Goal: Information Seeking & Learning: Check status

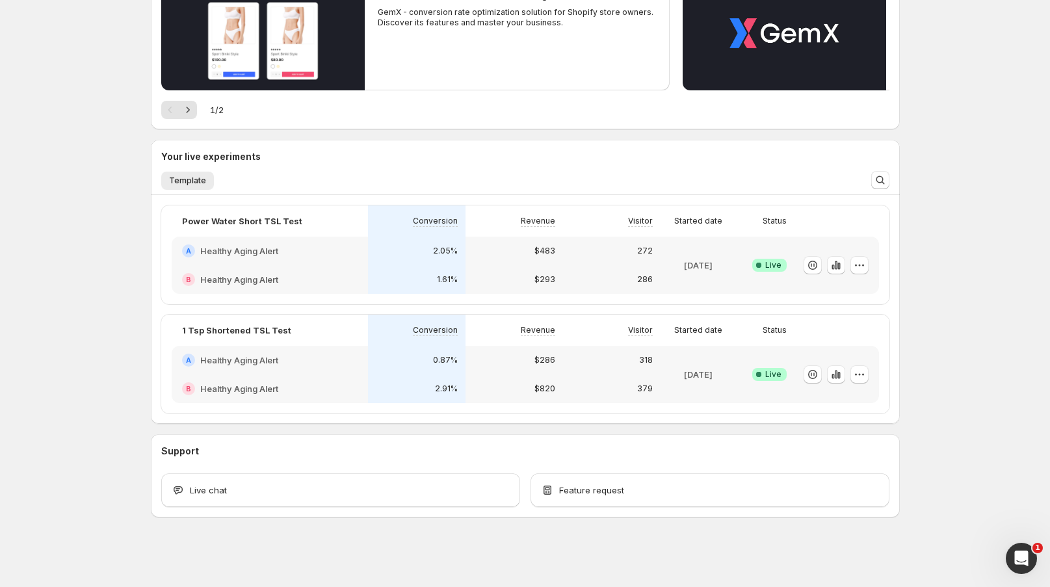
click at [473, 263] on div "$483" at bounding box center [515, 251] width 98 height 29
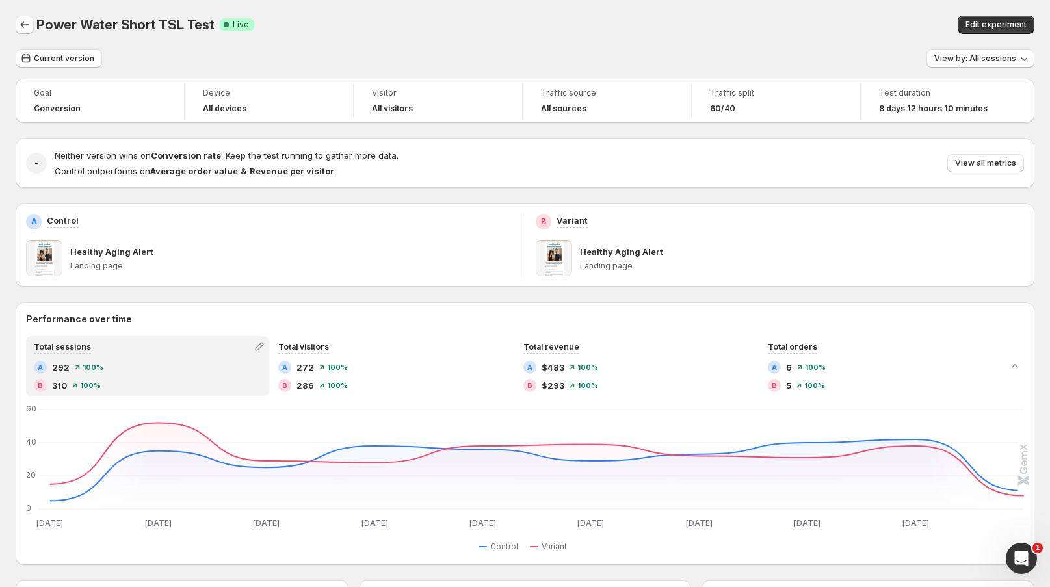
click at [16, 23] on button "Back" at bounding box center [25, 25] width 18 height 18
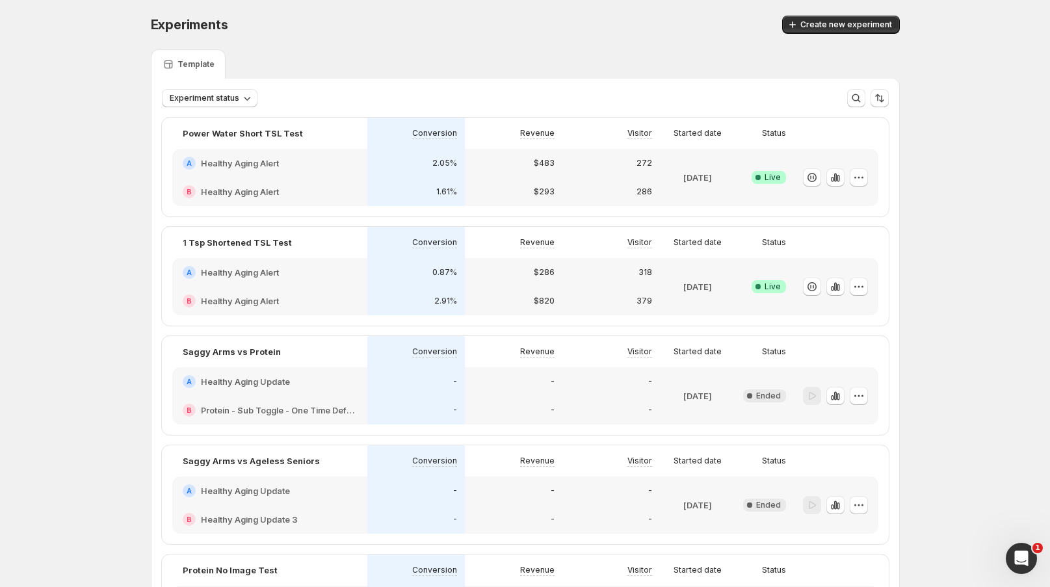
click at [354, 270] on div "A Healthy Aging Alert" at bounding box center [270, 272] width 174 height 13
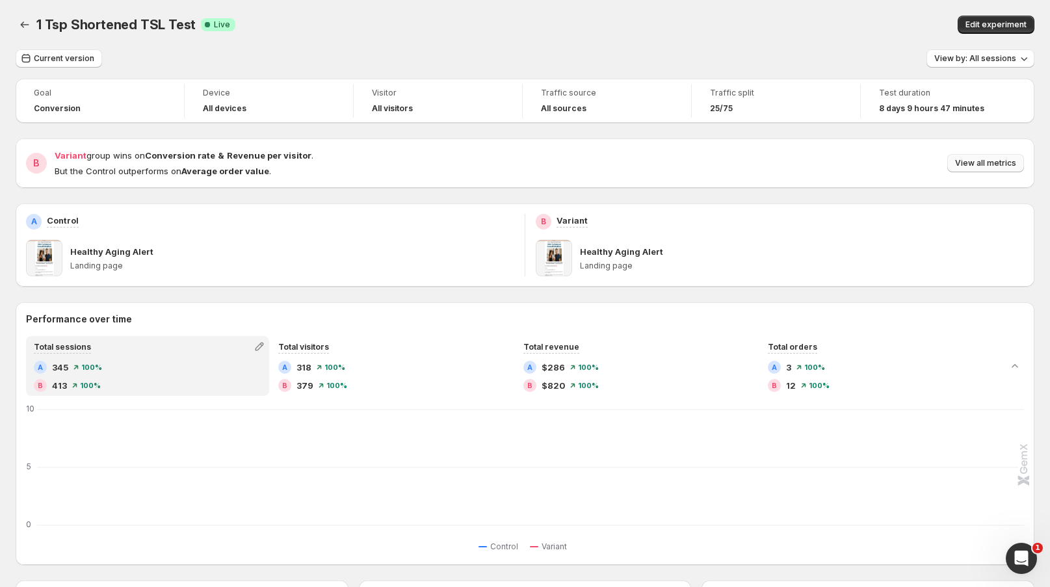
click at [1003, 161] on span "View all metrics" at bounding box center [985, 163] width 61 height 10
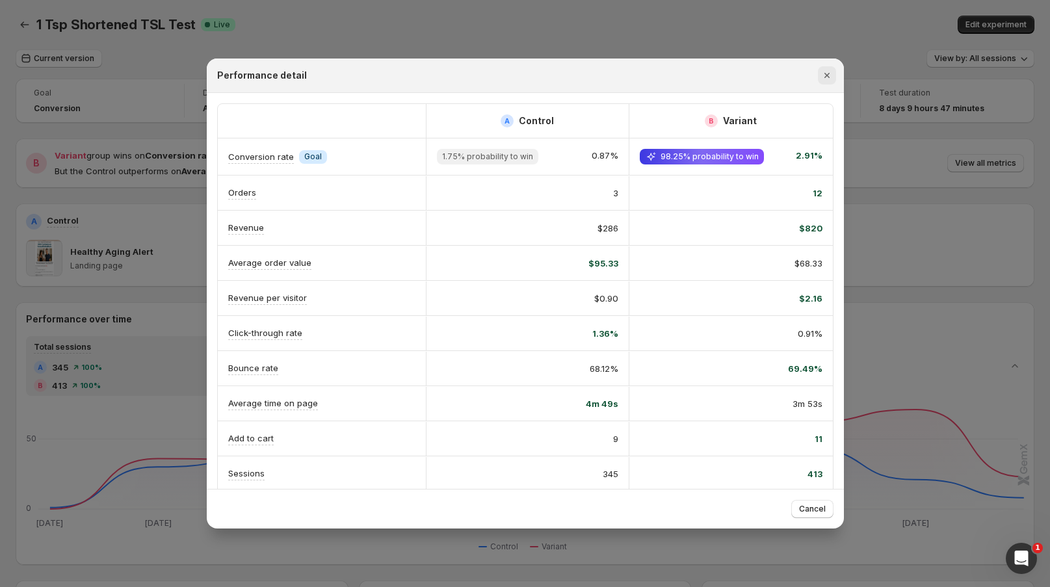
click at [828, 71] on icon "Close" at bounding box center [827, 75] width 13 height 13
